Goal: Check status: Check status

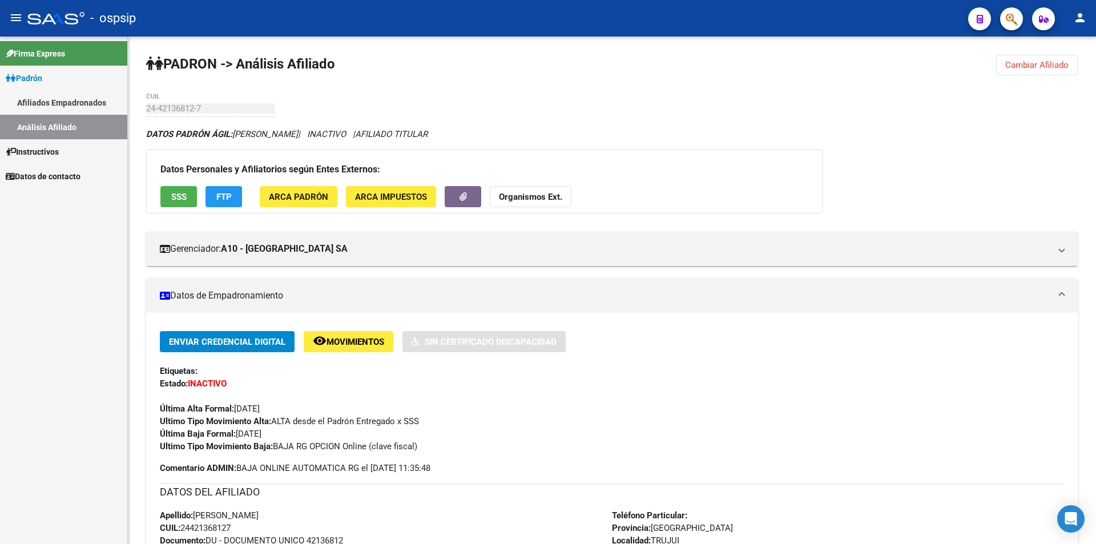
scroll to position [285, 0]
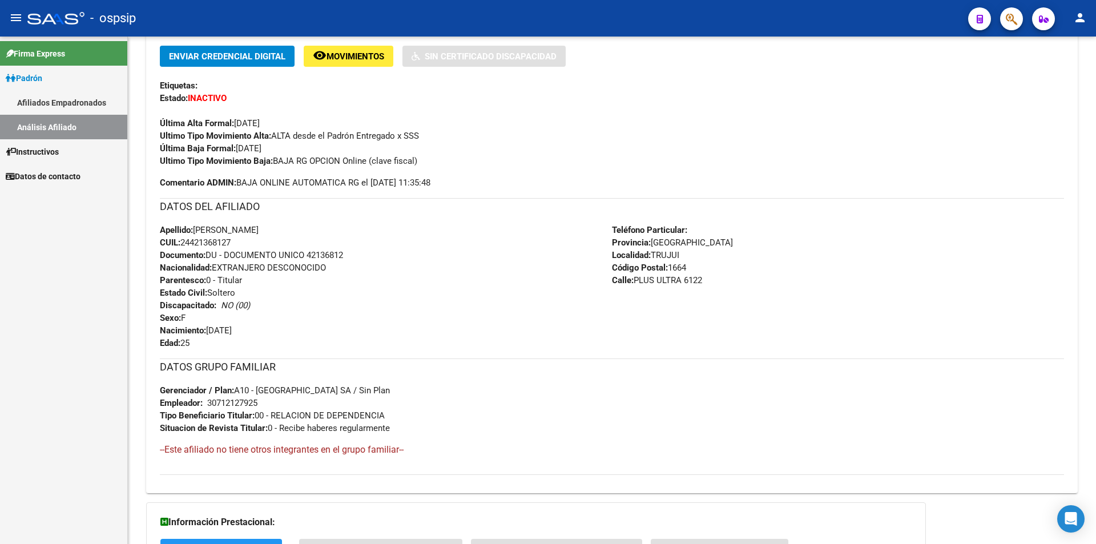
click at [62, 121] on link "Análisis Afiliado" at bounding box center [63, 127] width 127 height 25
click at [67, 134] on link "Análisis Afiliado" at bounding box center [63, 127] width 127 height 25
click at [70, 98] on link "Afiliados Empadronados" at bounding box center [63, 102] width 127 height 25
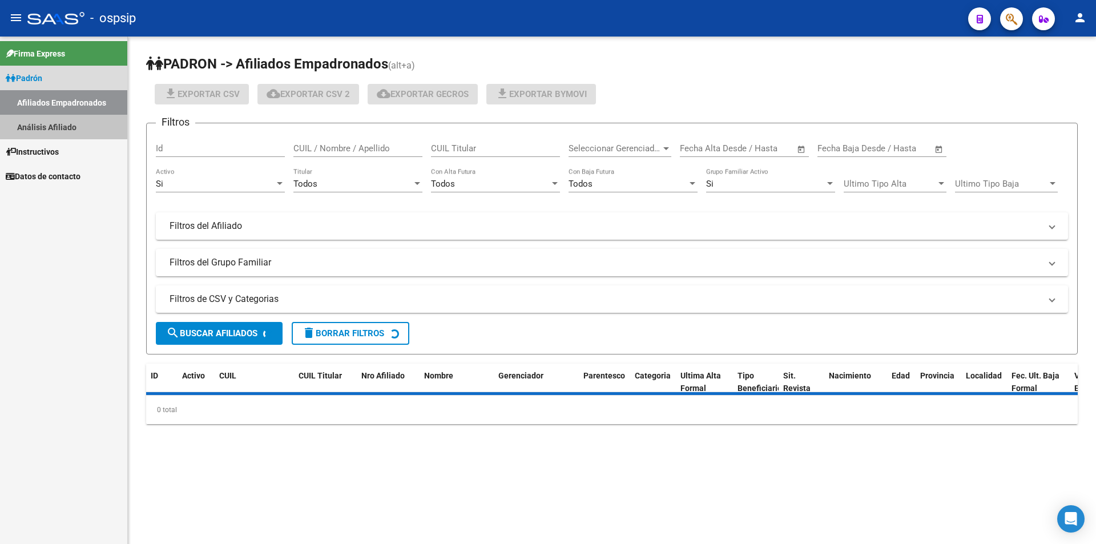
click at [70, 117] on link "Análisis Afiliado" at bounding box center [63, 127] width 127 height 25
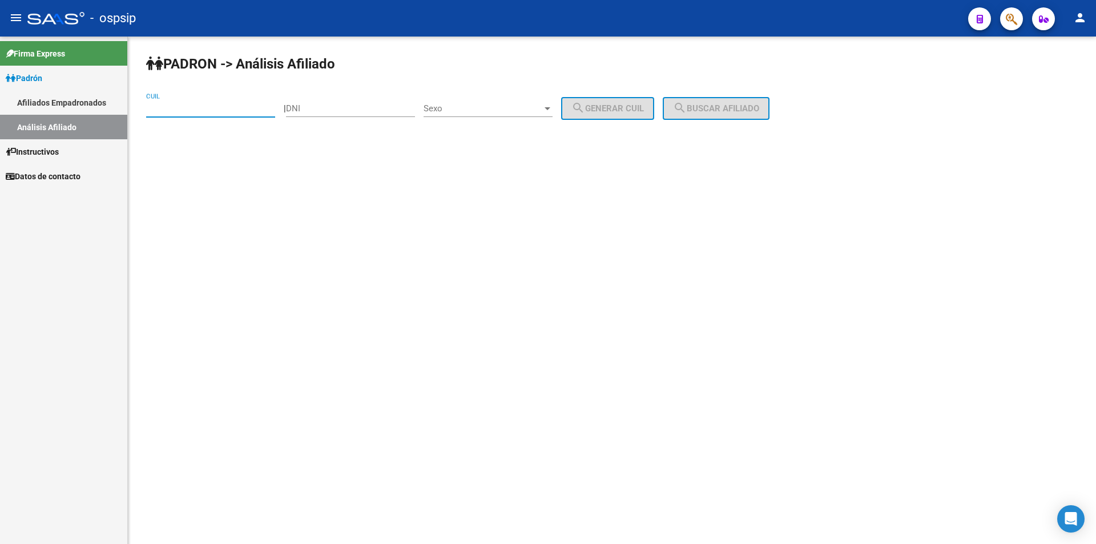
click at [149, 110] on input "CUIL" at bounding box center [210, 108] width 129 height 10
paste input "41-771657"
type input "41-771657"
drag, startPoint x: 214, startPoint y: 112, endPoint x: 0, endPoint y: 134, distance: 215.1
click at [0, 134] on mat-sidenav-container "Firma Express Padrón Afiliados Empadronados Análisis Afiliado Instructivos Dato…" at bounding box center [548, 290] width 1096 height 507
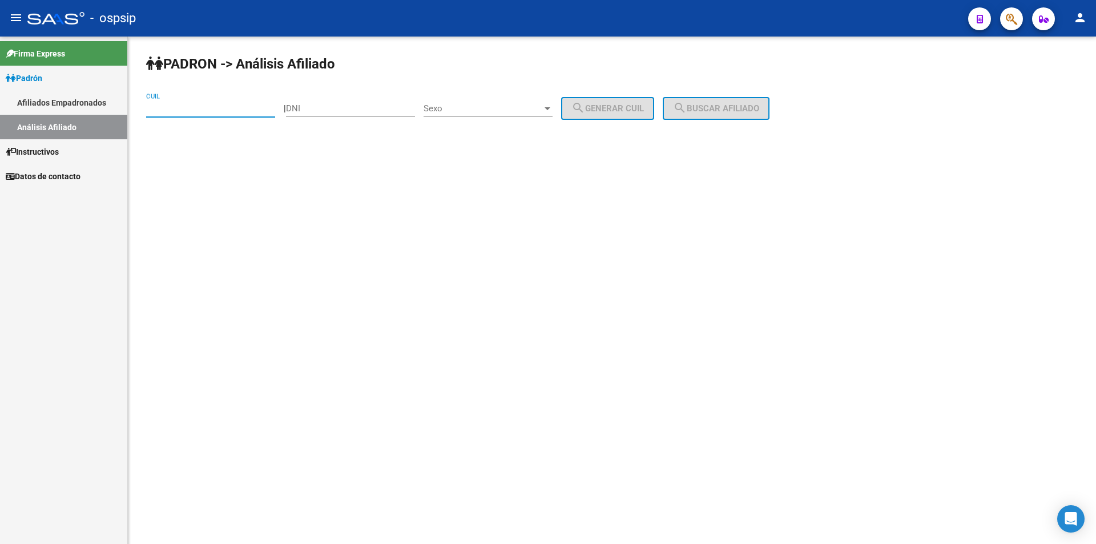
click at [341, 110] on input "DNI" at bounding box center [350, 108] width 129 height 10
paste input "41771657"
type input "41771657"
click at [462, 114] on div "Sexo Sexo" at bounding box center [487, 104] width 129 height 25
click at [475, 108] on span "Masculino" at bounding box center [500, 109] width 129 height 26
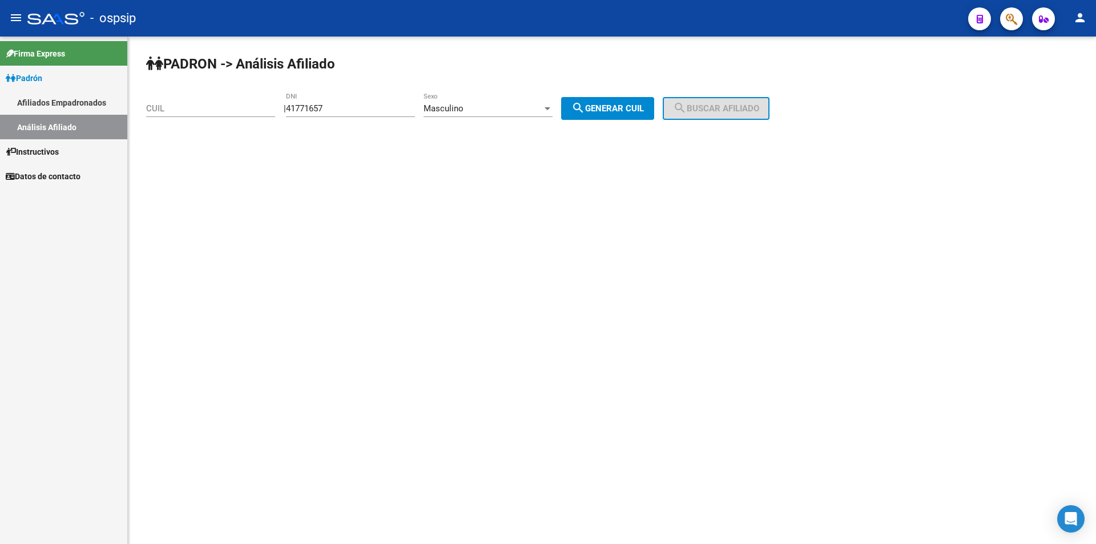
click at [576, 104] on div "| 41771657 DNI Masculino Sexo search Generar CUIL" at bounding box center [473, 108] width 379 height 10
click at [576, 104] on button "search Generar CUIL" at bounding box center [607, 108] width 93 height 23
type input "20-41771657-3"
click at [686, 110] on mat-icon "search" at bounding box center [680, 108] width 14 height 14
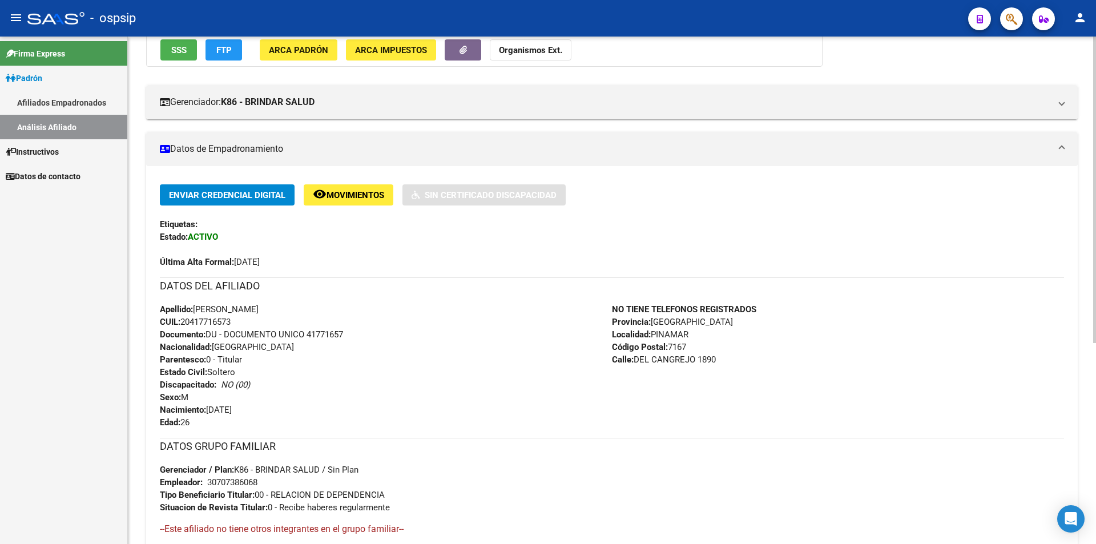
scroll to position [171, 0]
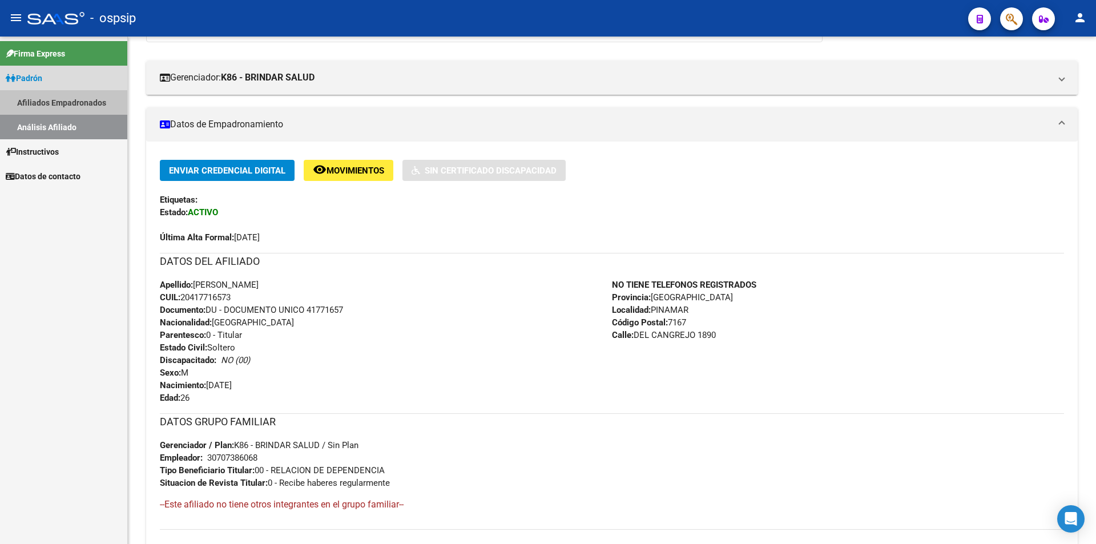
click at [75, 106] on link "Afiliados Empadronados" at bounding box center [63, 102] width 127 height 25
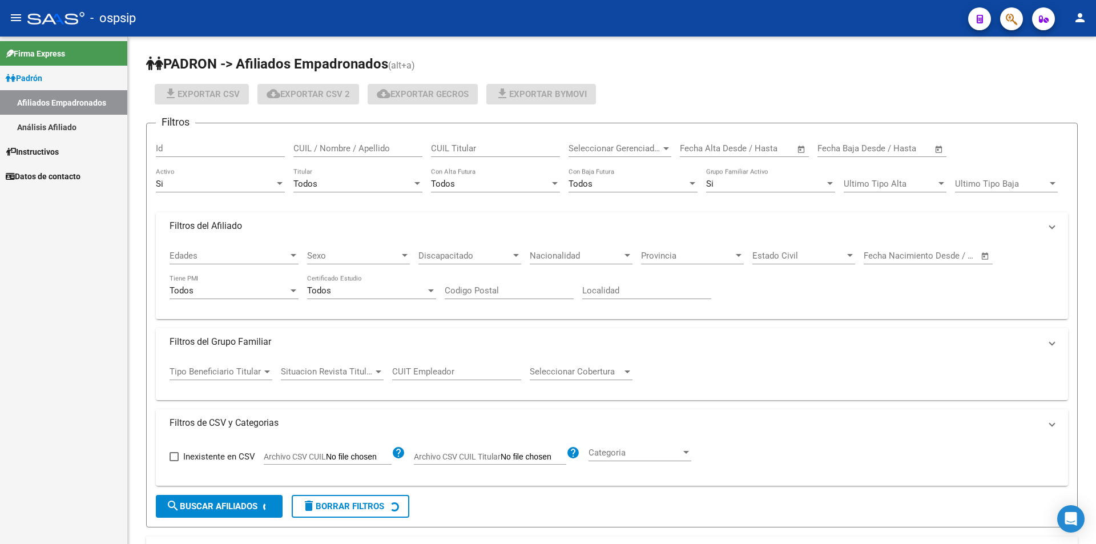
click at [79, 119] on link "Análisis Afiliado" at bounding box center [63, 127] width 127 height 25
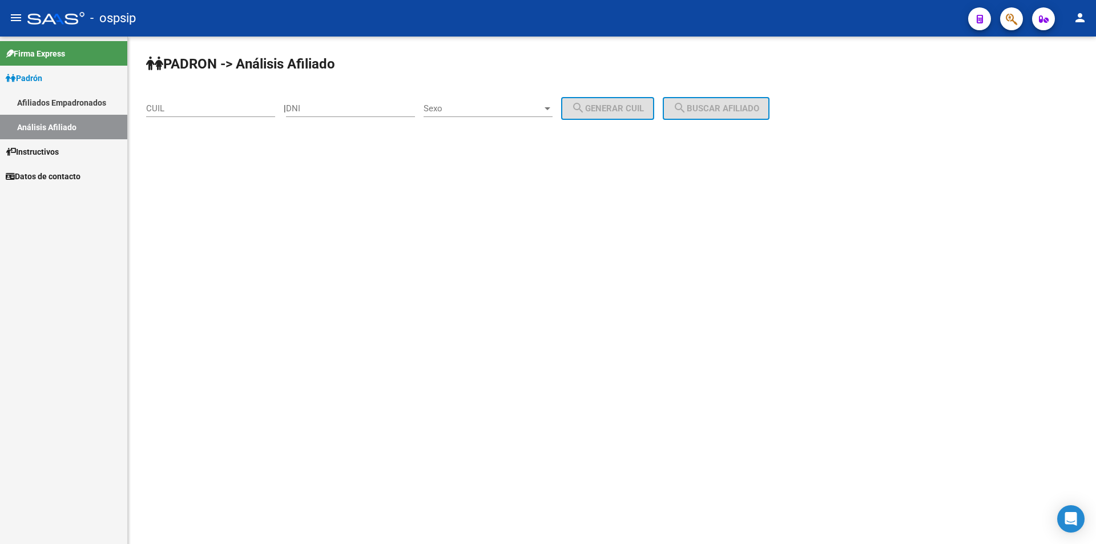
click at [204, 108] on input "CUIL" at bounding box center [210, 108] width 129 height 10
paste input "20-30085713-3"
type input "20-30085713-3"
click at [712, 107] on span "search Buscar afiliado" at bounding box center [716, 108] width 86 height 10
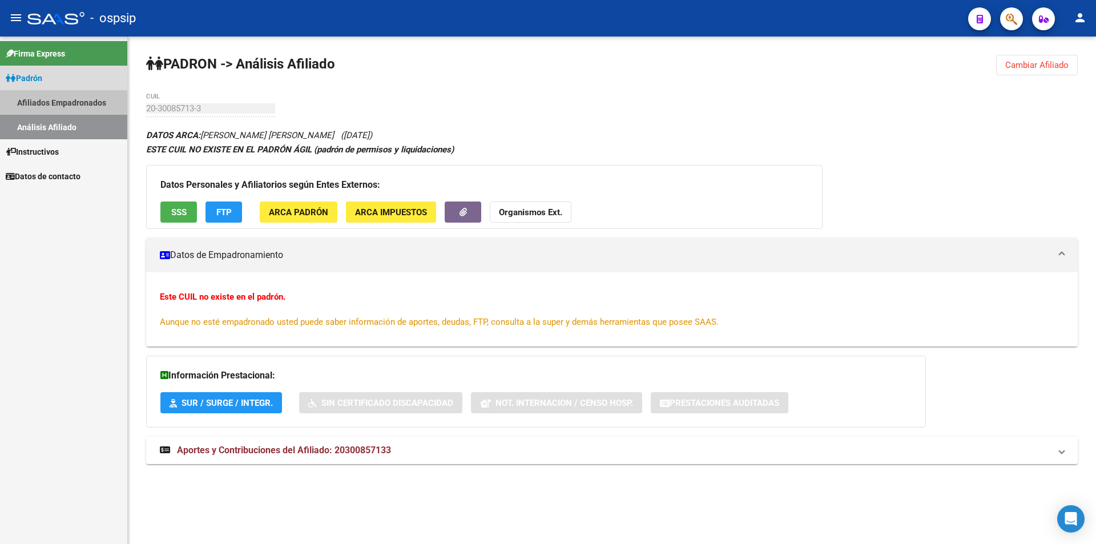
click at [76, 99] on link "Afiliados Empadronados" at bounding box center [63, 102] width 127 height 25
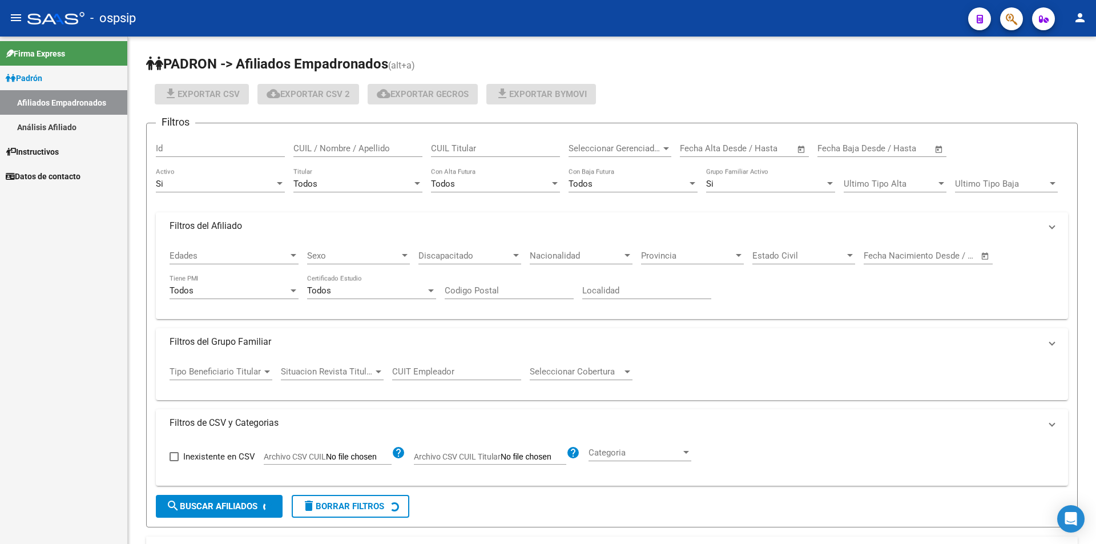
click at [76, 125] on link "Análisis Afiliado" at bounding box center [63, 127] width 127 height 25
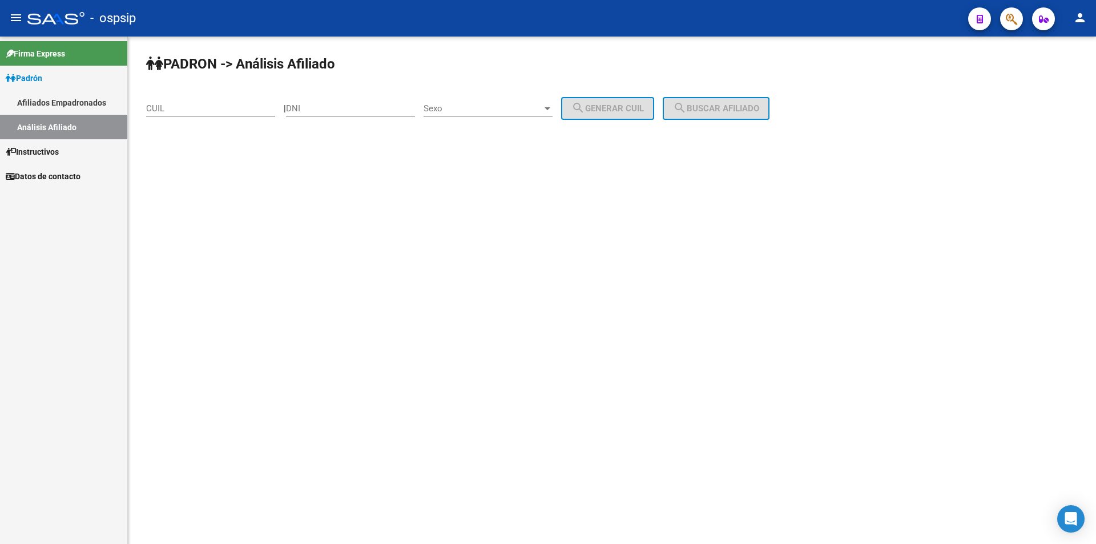
click at [394, 106] on input "DNI" at bounding box center [350, 108] width 129 height 10
paste input "41771657"
type input "41771657"
click at [510, 115] on div "Sexo Sexo" at bounding box center [487, 104] width 129 height 25
click at [505, 103] on span "Masculino" at bounding box center [500, 109] width 129 height 26
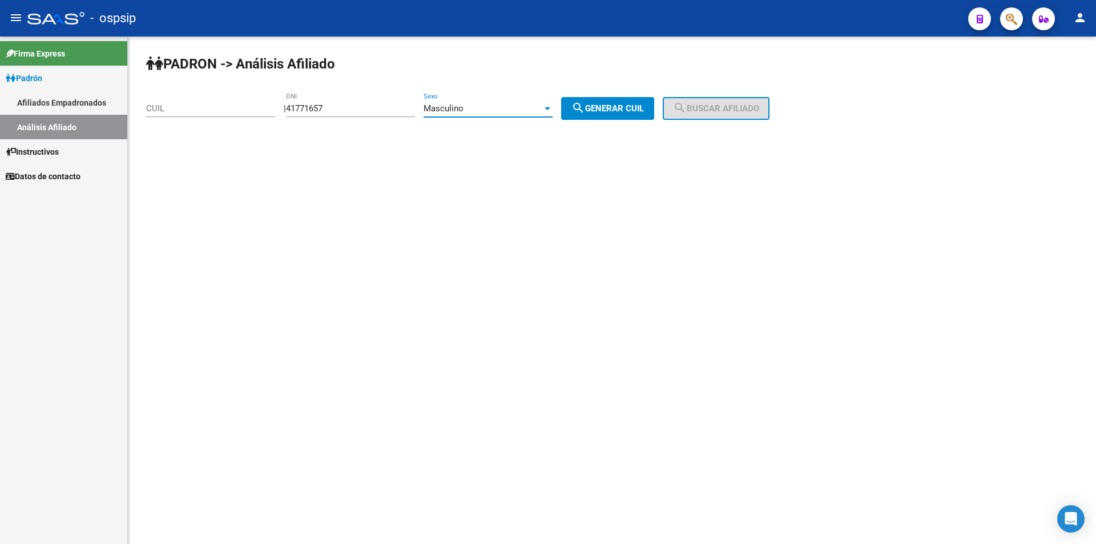
click at [603, 106] on span "search Generar CUIL" at bounding box center [607, 108] width 72 height 10
type input "20-41771657-3"
click at [750, 114] on button "search Buscar afiliado" at bounding box center [715, 108] width 107 height 23
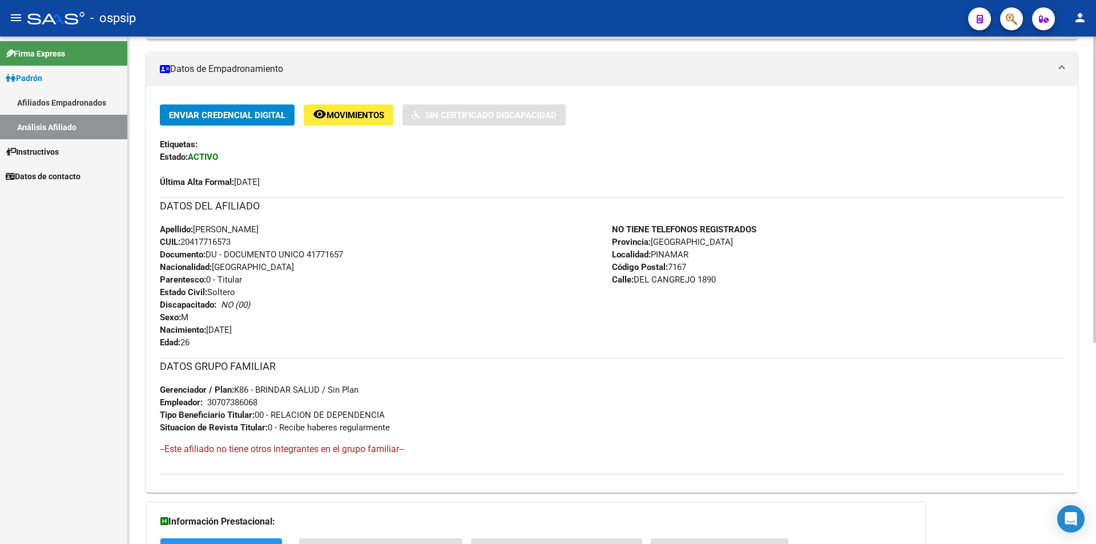
scroll to position [228, 0]
